Goal: Task Accomplishment & Management: Use online tool/utility

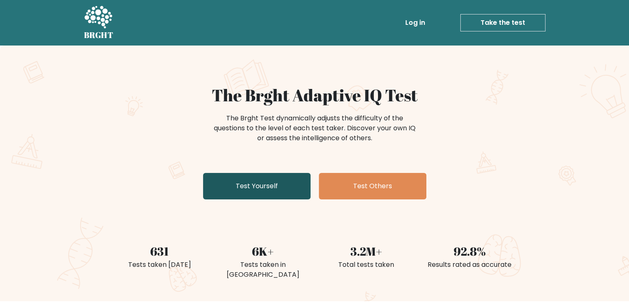
click at [260, 189] on link "Test Yourself" at bounding box center [256, 186] width 107 height 26
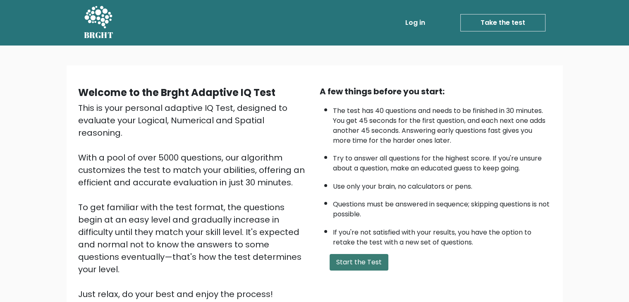
click at [364, 267] on button "Start the Test" at bounding box center [358, 262] width 59 height 17
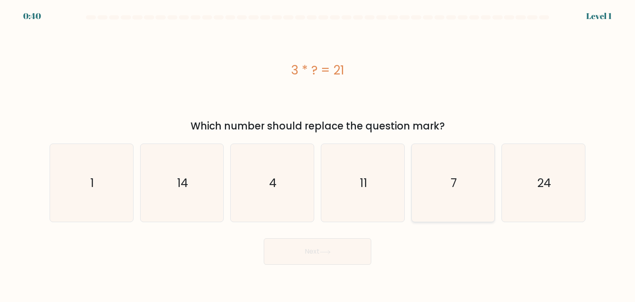
click at [443, 182] on icon "7" at bounding box center [453, 183] width 78 height 78
click at [318, 155] on input "e. 7" at bounding box center [317, 153] width 0 height 4
radio input "true"
click at [310, 258] on button "Next" at bounding box center [317, 251] width 107 height 26
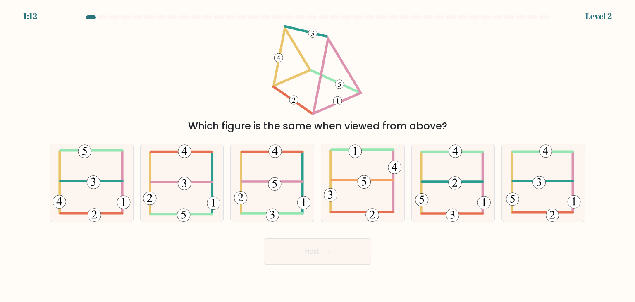
drag, startPoint x: 256, startPoint y: 126, endPoint x: 406, endPoint y: 131, distance: 150.5
click at [406, 131] on div "Which figure is the same when viewed from above?" at bounding box center [318, 126] width 526 height 15
click at [462, 184] on icon at bounding box center [453, 183] width 76 height 78
click at [318, 155] on input "e." at bounding box center [317, 153] width 0 height 4
radio input "true"
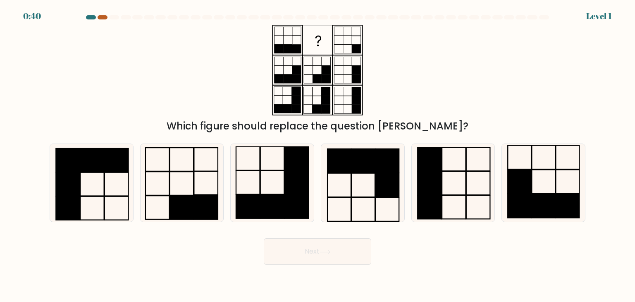
click at [99, 17] on div at bounding box center [103, 17] width 10 height 4
click at [93, 18] on div at bounding box center [91, 17] width 10 height 4
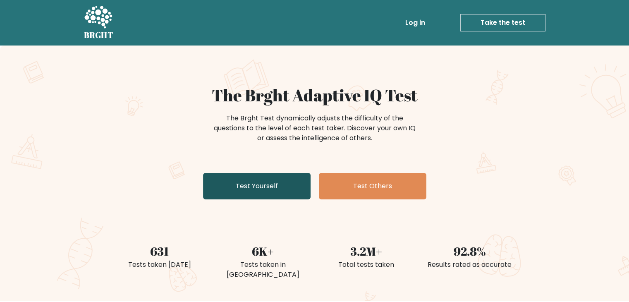
click at [262, 182] on link "Test Yourself" at bounding box center [256, 186] width 107 height 26
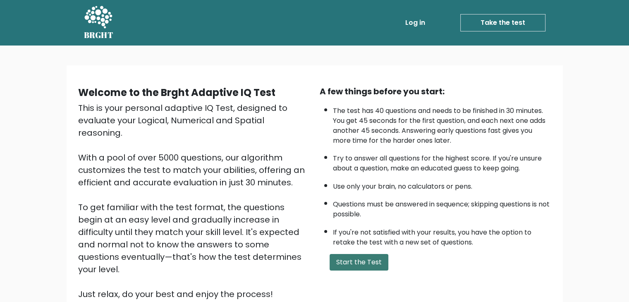
click at [339, 258] on button "Start the Test" at bounding box center [358, 262] width 59 height 17
